Goal: Task Accomplishment & Management: Complete application form

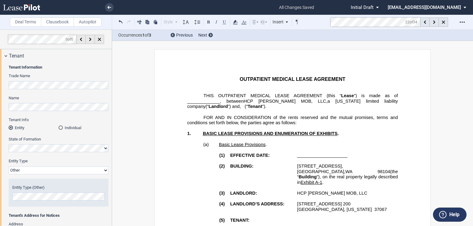
select select "Other"
select select "number:5"
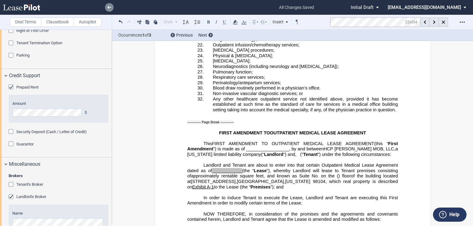
click at [111, 8] on link at bounding box center [109, 7] width 9 height 9
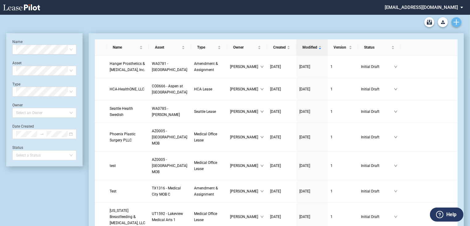
click at [456, 24] on use "Create new document" at bounding box center [456, 22] width 6 height 6
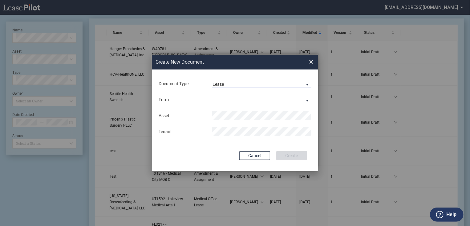
click at [245, 84] on span "Lease" at bounding box center [256, 85] width 88 height 6
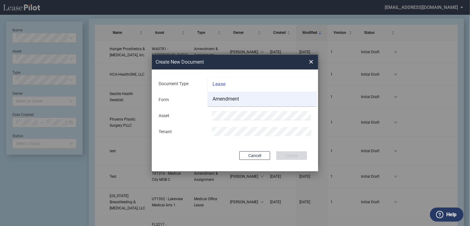
click at [242, 98] on md-option "Amendment" at bounding box center [261, 99] width 109 height 15
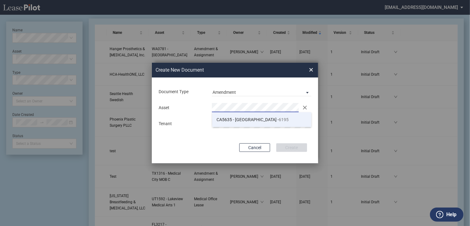
click at [235, 122] on li "CA5635 - Pacific Corp Park - 6195" at bounding box center [261, 119] width 99 height 15
click at [290, 118] on md-input-container "Tenant" at bounding box center [235, 123] width 154 height 10
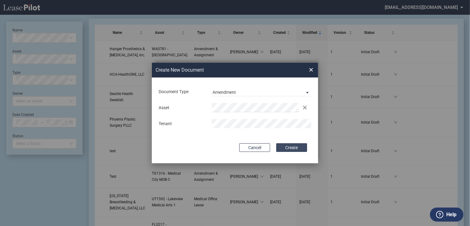
click at [301, 148] on button "Create" at bounding box center [291, 147] width 31 height 9
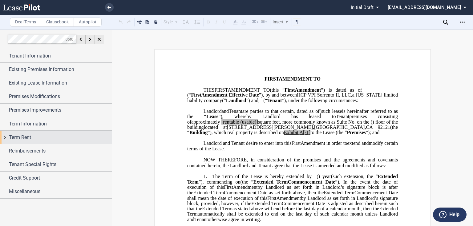
click at [310, 135] on span "A[-1]" at bounding box center [304, 133] width 11 height 6
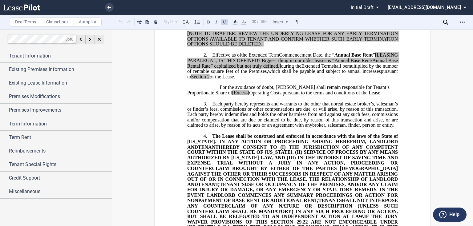
scroll to position [123, 0]
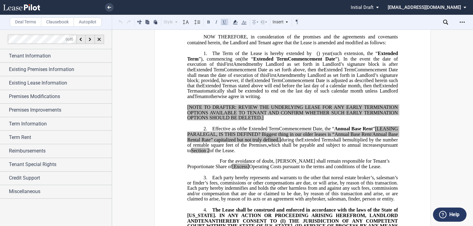
click at [314, 126] on p "﻿" at bounding box center [292, 123] width 210 height 5
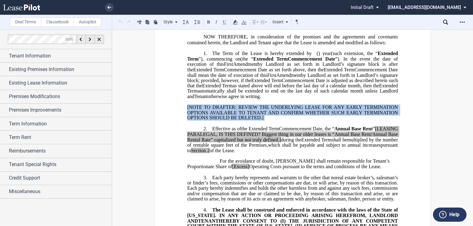
drag, startPoint x: 278, startPoint y: 131, endPoint x: 179, endPoint y: 119, distance: 99.1
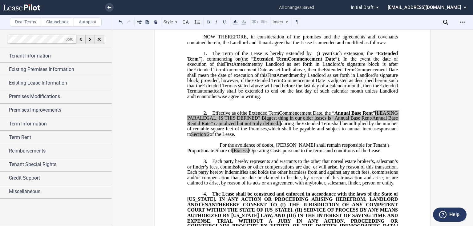
scroll to position [74, 0]
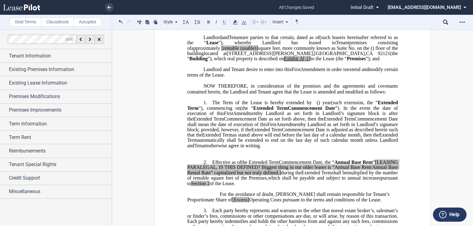
click at [210, 159] on p "﻿" at bounding box center [292, 156] width 210 height 5
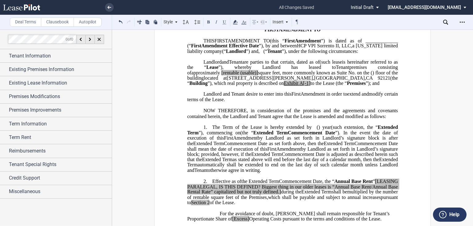
scroll to position [0, 0]
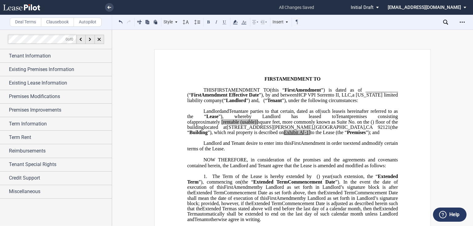
drag, startPoint x: 192, startPoint y: 79, endPoint x: 199, endPoint y: 74, distance: 9.2
click at [264, 79] on span "FIRST" at bounding box center [271, 79] width 14 height 6
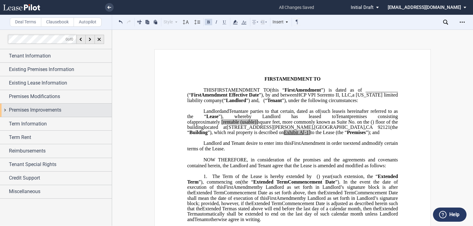
click at [43, 110] on span "Premises Improvements" at bounding box center [35, 109] width 52 height 7
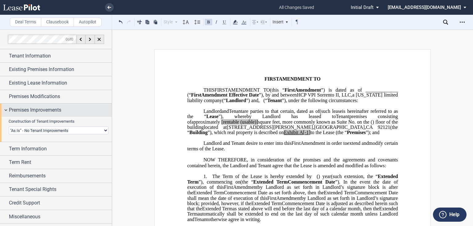
drag, startPoint x: 34, startPoint y: 129, endPoint x: 37, endPoint y: 113, distance: 16.3
click at [34, 129] on select "Landlord Constructs Tenant Improvements Tenant Constructs Tenant Improvements "…" at bounding box center [59, 130] width 100 height 8
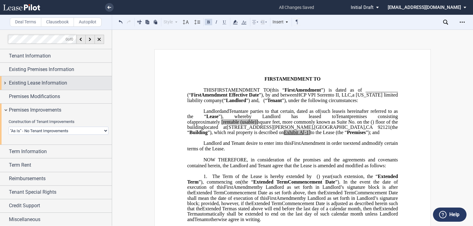
click at [37, 98] on span "Premises Modifications" at bounding box center [34, 96] width 51 height 7
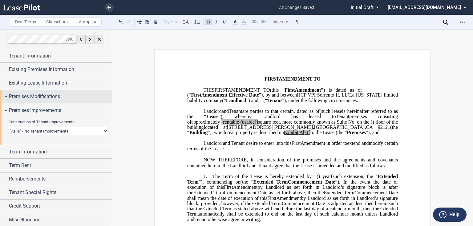
click at [40, 86] on span "Existing Lease Information" at bounding box center [38, 82] width 58 height 7
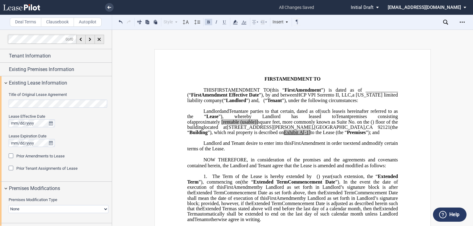
click at [0, 107] on html ".bocls-1{fill:#26354a;fill-rule:evenodd} Loading... × all changes saved Pending…" at bounding box center [236, 113] width 473 height 226
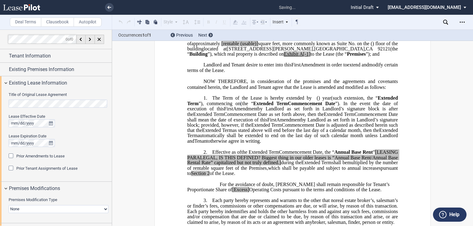
scroll to position [79, 0]
click at [11, 156] on div "Prior Amendments to Lease" at bounding box center [12, 157] width 6 height 6
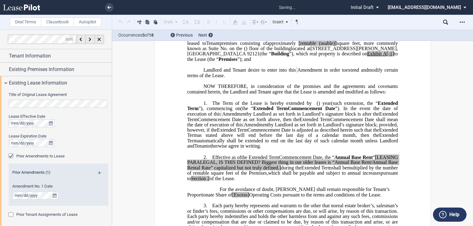
scroll to position [74, 0]
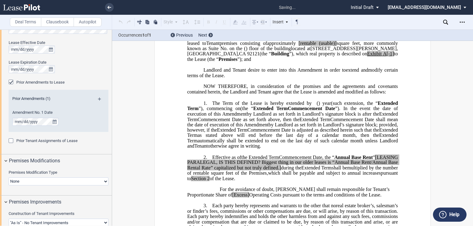
click at [99, 98] on md-icon at bounding box center [102, 101] width 8 height 7
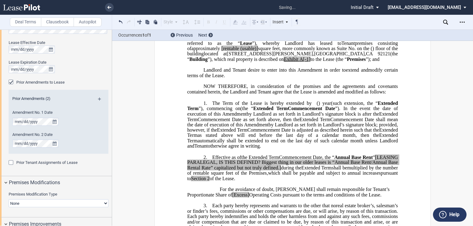
click at [52, 170] on div "Prior Tenant Assignments of Lease Prior Assignments (0)" at bounding box center [59, 166] width 100 height 12
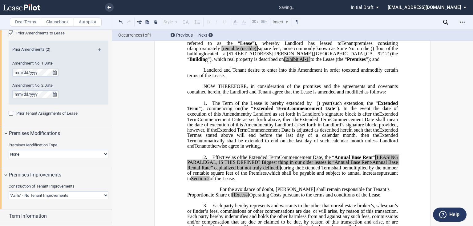
scroll to position [148, 0]
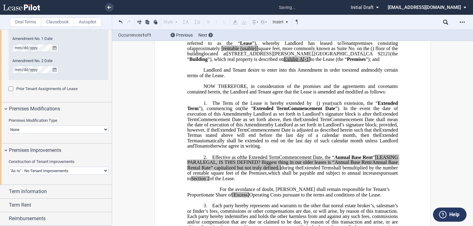
click at [45, 129] on select "None Expansion Relocation" at bounding box center [59, 130] width 100 height 8
click at [9, 126] on select "None Expansion Relocation" at bounding box center [59, 130] width 100 height 8
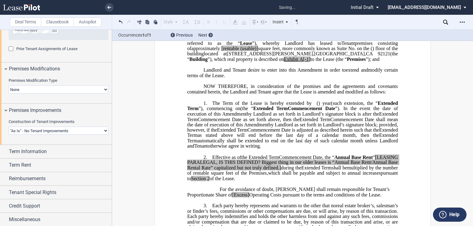
click at [36, 130] on select "Landlord Constructs Tenant Improvements Tenant Constructs Tenant Improvements "…" at bounding box center [59, 131] width 100 height 8
click at [301, 171] on span "during the" at bounding box center [291, 168] width 20 height 6
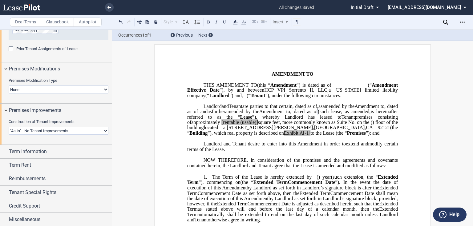
click at [208, 186] on p "1. The Term of the Lease is hereby extended by [__________] ﻿ ﻿ ( ﻿ ﻿ ) year s …" at bounding box center [292, 198] width 210 height 49
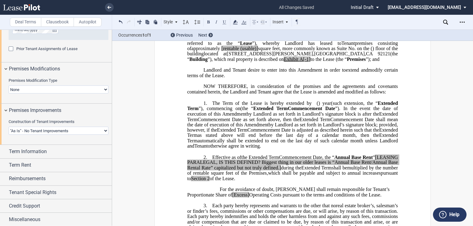
drag, startPoint x: 302, startPoint y: 160, endPoint x: 373, endPoint y: 118, distance: 82.3
click at [373, 118] on p "1. The Term of the Lease is hereby extended by [__________] ﻿ ﻿ ( ﻿ ﻿ ) year s …" at bounding box center [292, 125] width 210 height 49
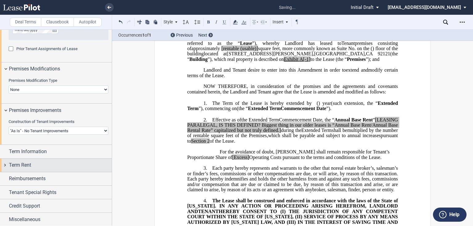
click at [40, 161] on div "Term Rent" at bounding box center [56, 165] width 112 height 13
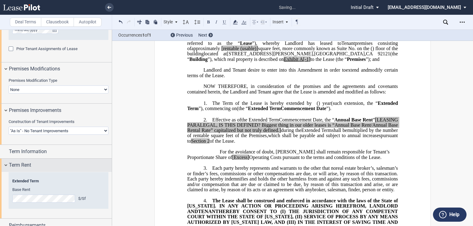
scroll to position [233, 0]
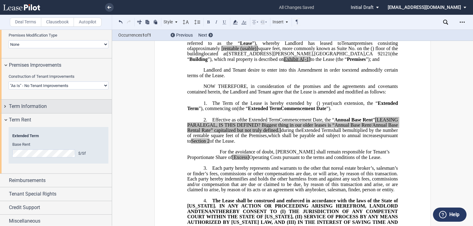
click at [25, 107] on span "Term Information" at bounding box center [28, 106] width 38 height 7
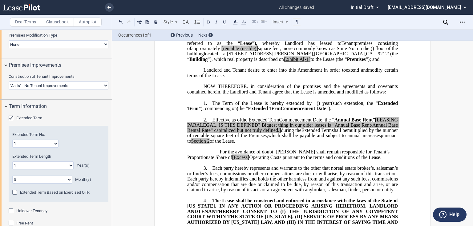
click at [21, 142] on select "1 2 3 4 5 6 7 8 9 10 11 12 13 14 15 16 17 18 19 20" at bounding box center [35, 144] width 46 height 8
click at [12, 140] on select "1 2 3 4 5 6 7 8 9 10 11 12 13 14 15 16 17 18 19 20" at bounding box center [35, 144] width 46 height 8
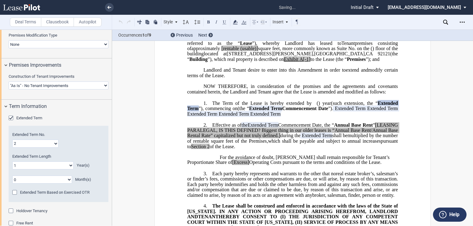
click at [39, 146] on select "1 2 3 4 5 6 7 8 9 10 11 12 13 14 15 16 17 18 19 20" at bounding box center [35, 144] width 46 height 8
select select "number:3"
click at [12, 140] on select "1 2 3 4 5 6 7 8 9 10 11 12 13 14 15 16 17 18 19 20" at bounding box center [35, 144] width 46 height 8
click at [30, 167] on select "0 1 2 3 4 5 6 7 8 9 10 11 12 13 14 15 16 17 18 19 20" at bounding box center [42, 166] width 61 height 8
select select "number:3"
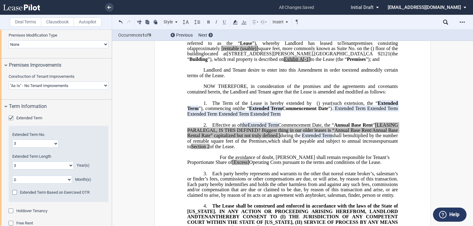
click at [12, 162] on select "0 1 2 3 4 5 6 7 8 9 10 11 12 13 14 15 16 17 18 19 20" at bounding box center [42, 166] width 61 height 8
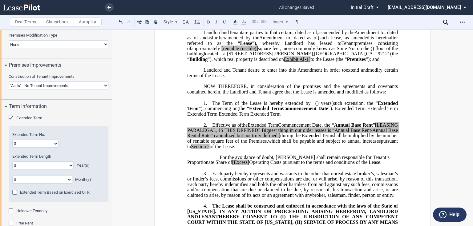
click at [50, 178] on select "0 1 2 3 4 5 6 7 8 9 10 11" at bounding box center [42, 180] width 60 height 8
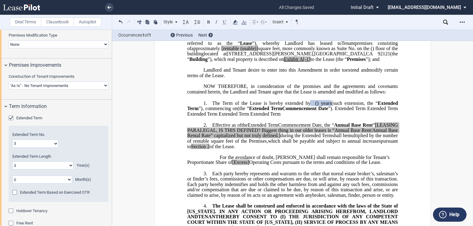
select select "number:8"
click at [12, 176] on select "0 1 2 3 4 5 6 7 8 9 10 11" at bounding box center [42, 180] width 60 height 8
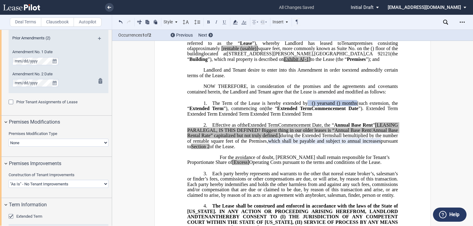
scroll to position [85, 0]
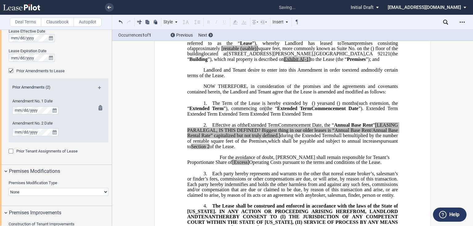
click at [89, 119] on div "Amendment No. 1 Date" at bounding box center [50, 109] width 83 height 22
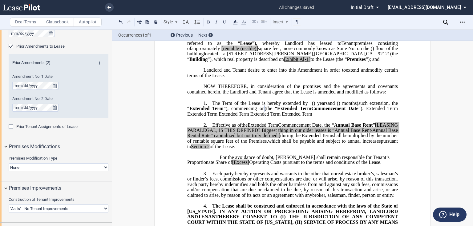
drag, startPoint x: 243, startPoint y: 125, endPoint x: 246, endPoint y: 128, distance: 4.4
click at [246, 117] on p "1. The Term of the Lease is hereby extended by [__________] ﻿ ﻿ ( ﻿ ﻿ ) year s …" at bounding box center [292, 109] width 210 height 16
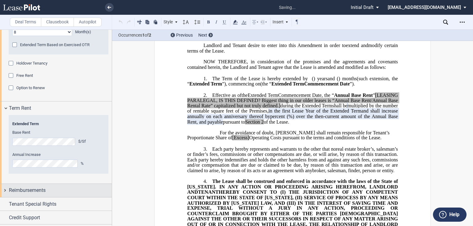
scroll to position [392, 0]
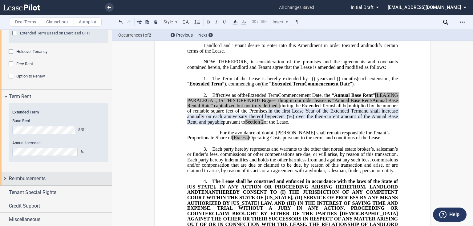
click at [32, 177] on span "Reimbursements" at bounding box center [27, 178] width 37 height 7
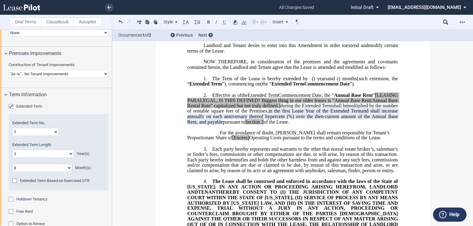
scroll to position [318, 0]
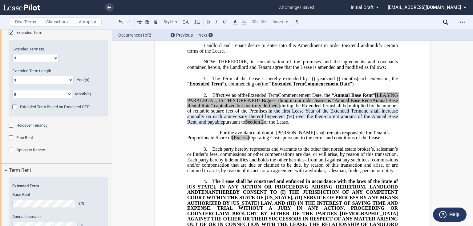
drag, startPoint x: 30, startPoint y: 137, endPoint x: 29, endPoint y: 140, distance: 3.9
click at [30, 137] on span "Free Rent" at bounding box center [24, 137] width 17 height 5
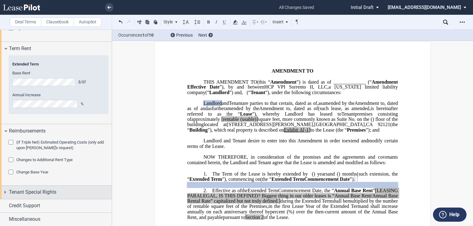
scroll to position [374, 0]
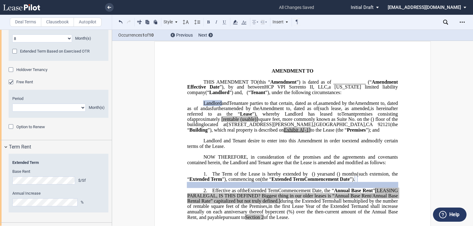
click at [50, 108] on select "1 2 3 4 5 6 7 8 9 10 11" at bounding box center [48, 108] width 73 height 8
select select "number:5"
click at [12, 104] on select "1 2 3 4 5 6 7 8 9 10 11" at bounding box center [48, 108] width 73 height 8
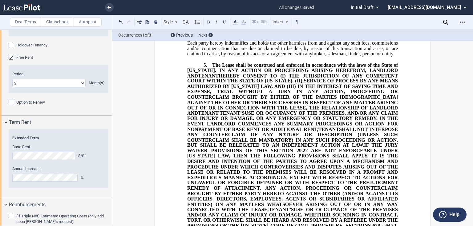
scroll to position [473, 0]
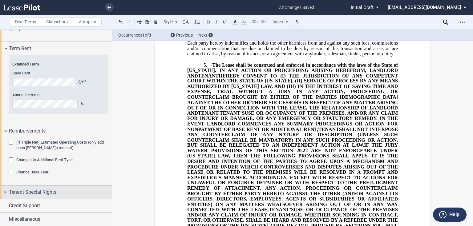
click at [36, 194] on span "Tenant Special Rights" at bounding box center [32, 192] width 47 height 7
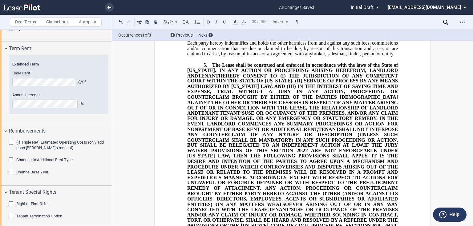
scroll to position [503, 0]
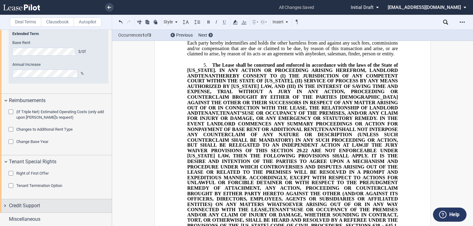
click at [21, 202] on span "Credit Support" at bounding box center [24, 205] width 31 height 7
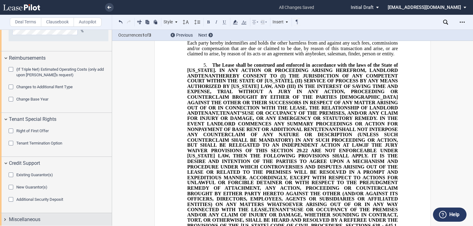
click at [9, 222] on div "Miscellaneous" at bounding box center [56, 219] width 112 height 13
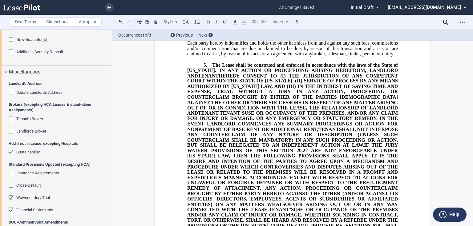
scroll to position [736, 0]
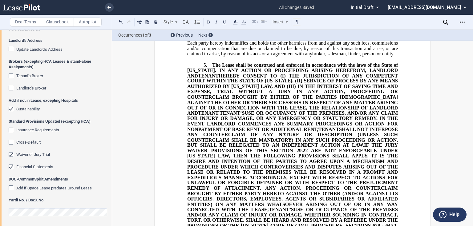
click at [22, 154] on span "Waiver of Jury Trial" at bounding box center [33, 154] width 34 height 5
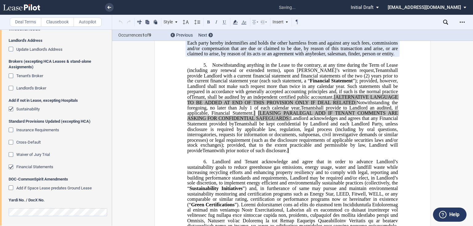
click at [15, 166] on div "Financial Statements" at bounding box center [12, 168] width 6 height 6
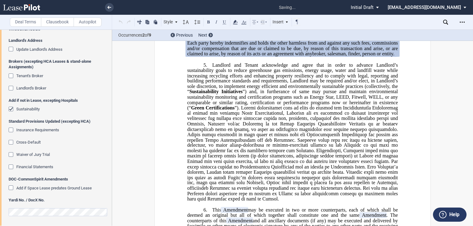
click at [16, 155] on span "Waiver of Jury Trial" at bounding box center [33, 154] width 34 height 5
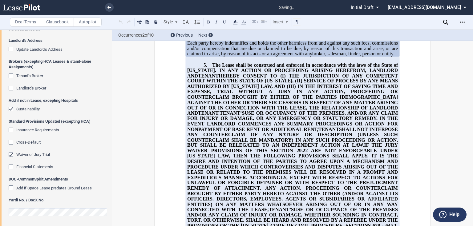
click at [40, 155] on span "Waiver of Jury Trial" at bounding box center [33, 154] width 34 height 5
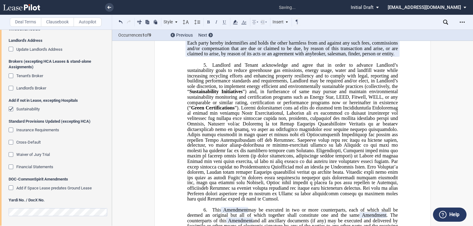
scroll to position [687, 0]
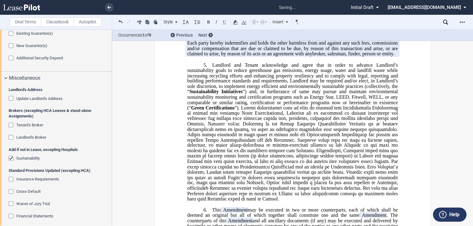
click at [18, 157] on span "Sustainability" at bounding box center [27, 158] width 23 height 5
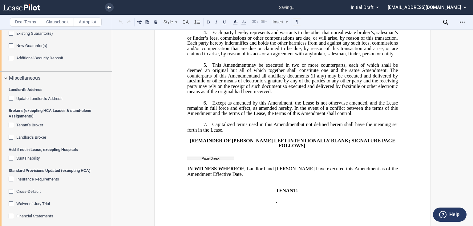
click at [14, 123] on div "Tenant's Broker" at bounding box center [12, 126] width 6 height 6
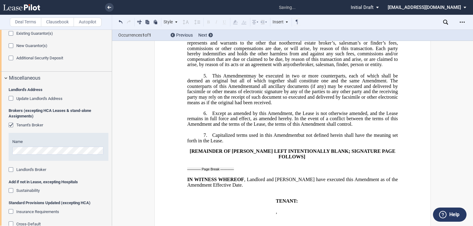
click at [0, 154] on html ".bocls-1{fill:#26354a;fill-rule:evenodd} Loading... × saving... Pending... Pend…" at bounding box center [236, 113] width 473 height 226
drag, startPoint x: 14, startPoint y: 126, endPoint x: 13, endPoint y: 129, distance: 3.2
click at [14, 125] on div "Tenant's Broker" at bounding box center [12, 126] width 6 height 6
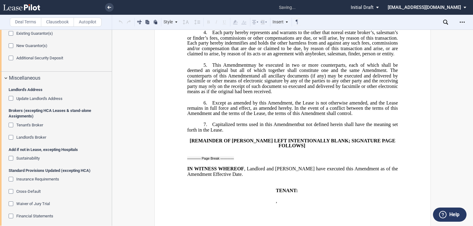
click at [11, 138] on div "Landlord's Broker" at bounding box center [12, 138] width 6 height 6
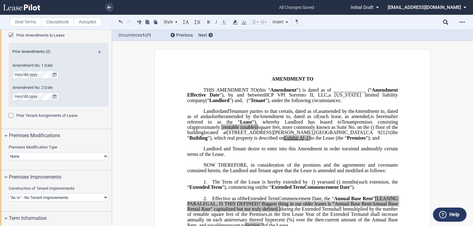
scroll to position [0, 0]
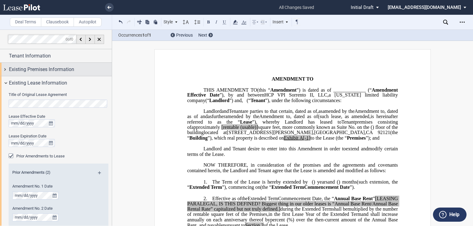
click at [39, 69] on span "Existing Premises Information" at bounding box center [41, 69] width 65 height 7
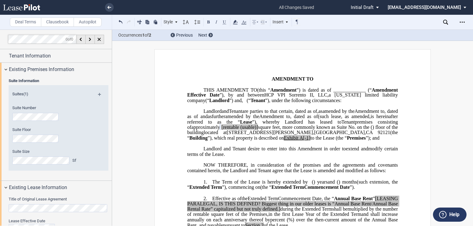
click at [104, 138] on div "Suite Number Suite Floor Suite Size Sf" at bounding box center [59, 138] width 100 height 66
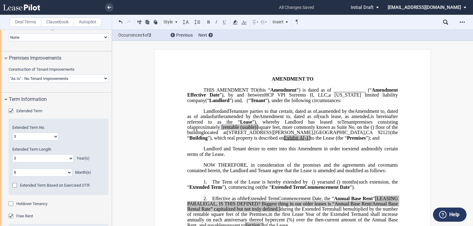
scroll to position [369, 0]
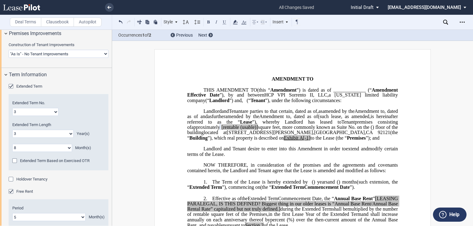
click at [32, 135] on select "0 1 2 3 4 5 6 7 8 9 10 11 12 13 14 15 16 17 18 19 20" at bounding box center [42, 134] width 61 height 8
select select "number:2"
click at [12, 130] on select "0 1 2 3 4 5 6 7 8 9 10 11 12 13 14 15 16 17 18 19 20" at bounding box center [42, 134] width 61 height 8
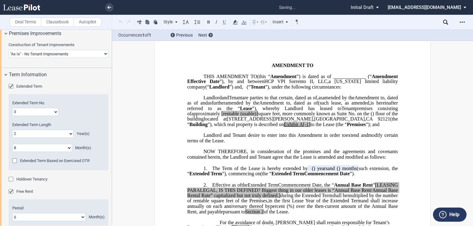
click at [25, 147] on select "0 1 2 3 4 5 6 7 8 9 10 11" at bounding box center [42, 148] width 60 height 8
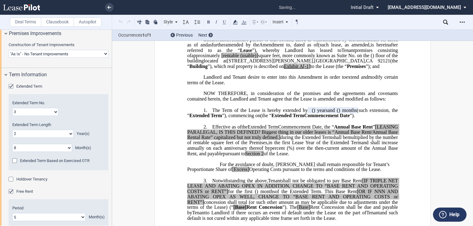
scroll to position [84, 0]
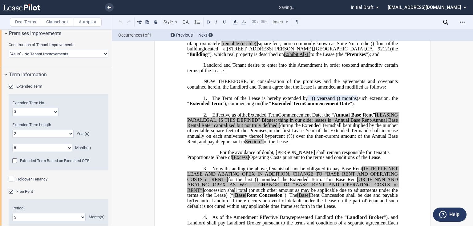
select select "number:5"
click at [12, 144] on select "0 1 2 3 4 5 6 7 8 9 10 11" at bounding box center [42, 148] width 60 height 8
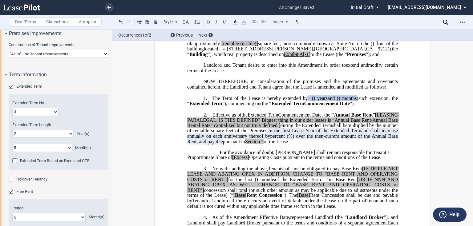
click at [362, 107] on p "1. The Term of the Lease is hereby extended by [__________] ﻿ ﻿ ( ﻿ ﻿ ) year s …" at bounding box center [292, 101] width 210 height 11
click at [290, 107] on p "1. The Term of the Lease is hereby extended by [__________] ﻿ ﻿ ( ﻿ ﻿ ) year s …" at bounding box center [292, 101] width 210 height 11
click at [299, 57] on span "A[-1]" at bounding box center [304, 55] width 11 height 6
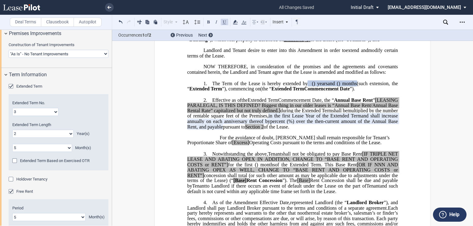
scroll to position [0, 0]
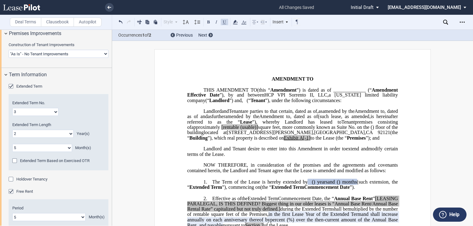
click at [264, 96] on span "”), by and between" at bounding box center [241, 95] width 45 height 6
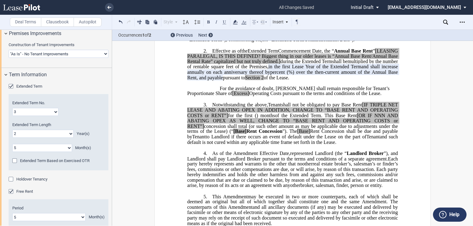
scroll to position [222, 0]
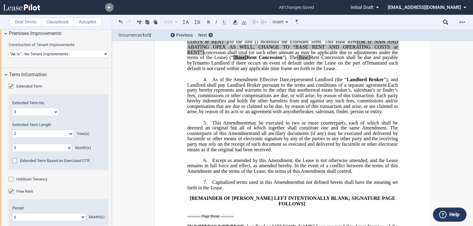
click at [108, 6] on use at bounding box center [109, 7] width 4 height 3
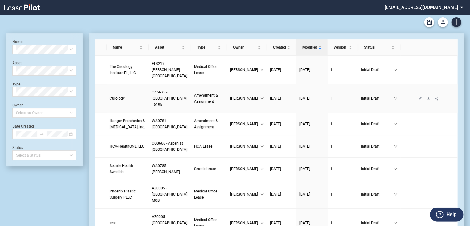
click at [123, 101] on span "Curology" at bounding box center [117, 98] width 15 height 4
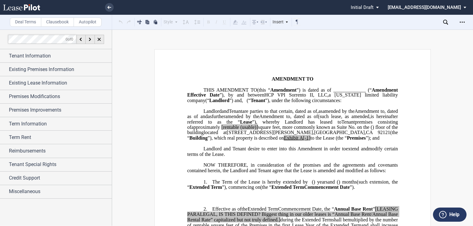
click at [252, 125] on span "”), whereby Landlord has leased to" at bounding box center [296, 122] width 89 height 6
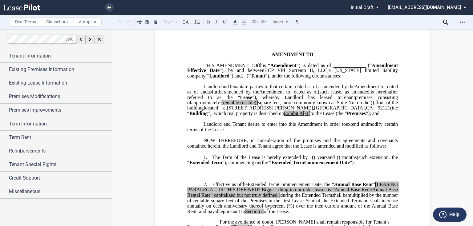
click at [221, 106] on span "[rentable" at bounding box center [230, 103] width 18 height 6
drag, startPoint x: 215, startPoint y: 114, endPoint x: 235, endPoint y: 113, distance: 20.0
click at [235, 111] on span "approximately ﻿ ﻿ rentable (usable)] square feet, more commonly known as Suite …" at bounding box center [293, 105] width 212 height 11
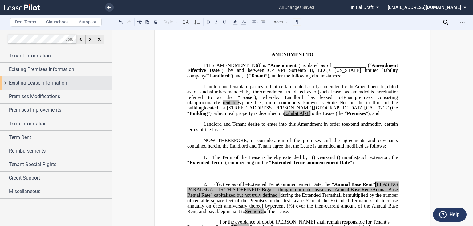
click at [41, 84] on span "Existing Lease Information" at bounding box center [38, 82] width 58 height 7
